Goal: Transaction & Acquisition: Purchase product/service

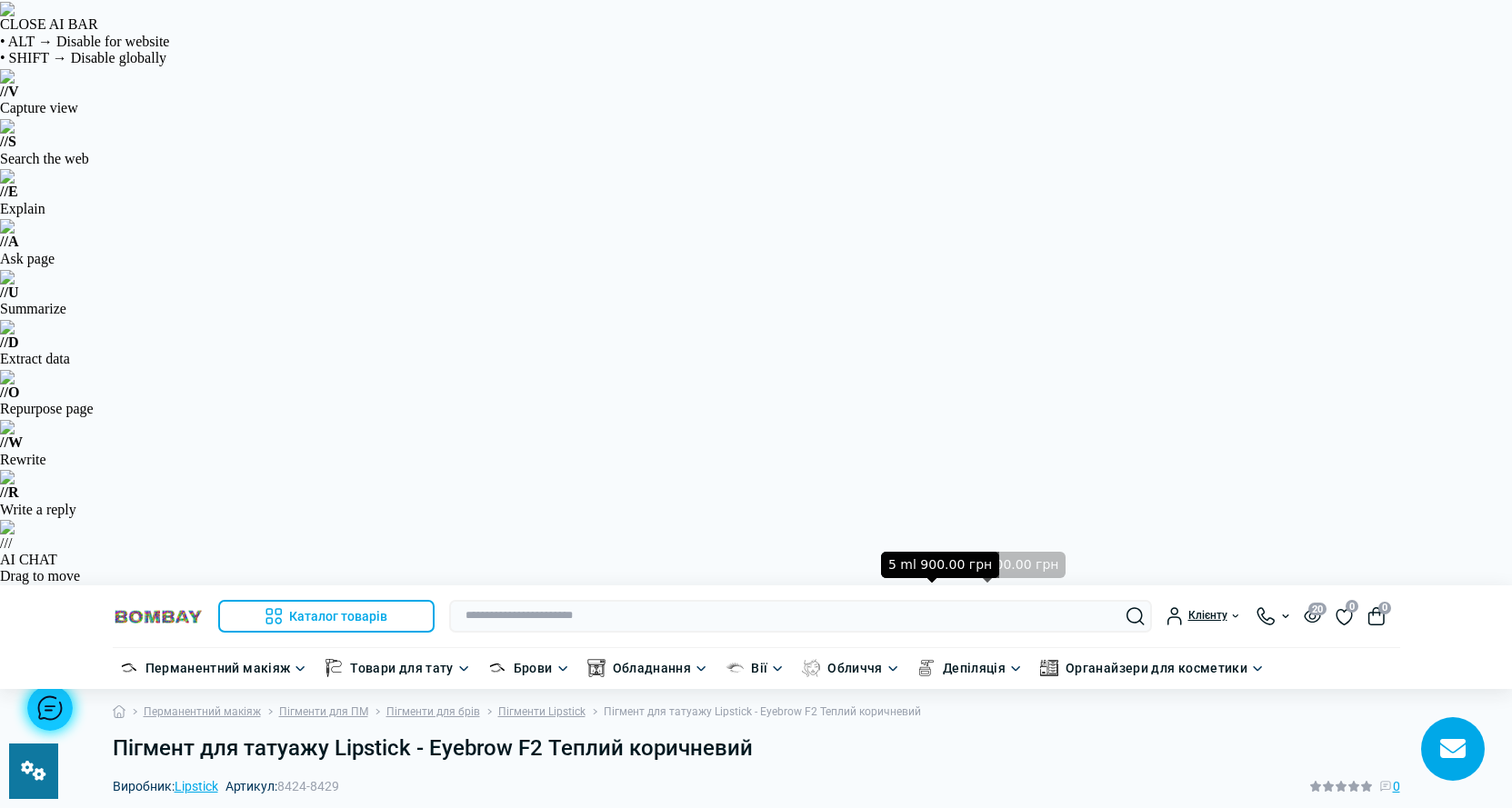
click at [769, 688] on ul "Перманентний макіяж Пігменти для ПМ Пігменти для брів Пігменти Lipstick Пігмент…" at bounding box center [756, 711] width 1287 height 46
